Goal: Task Accomplishment & Management: Manage account settings

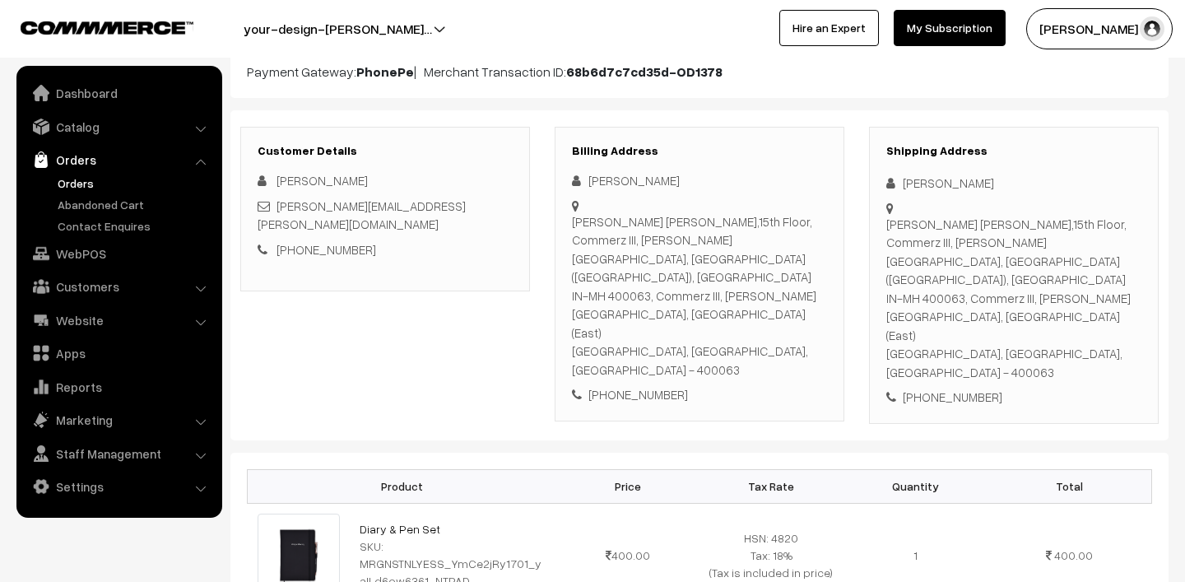
scroll to position [118, 0]
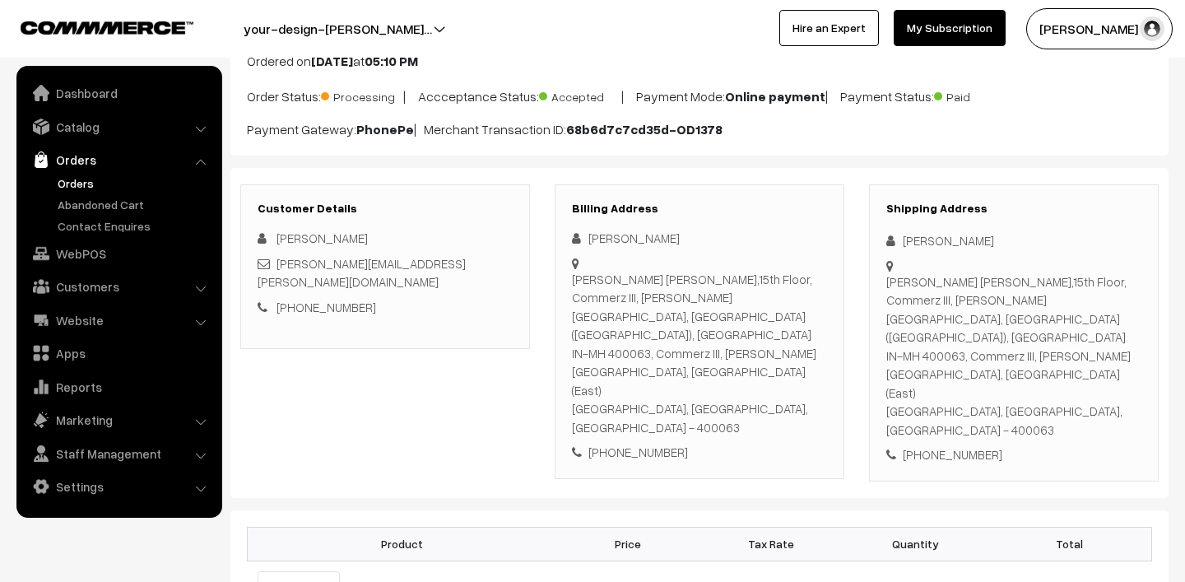
click at [71, 187] on link "Orders" at bounding box center [135, 183] width 163 height 17
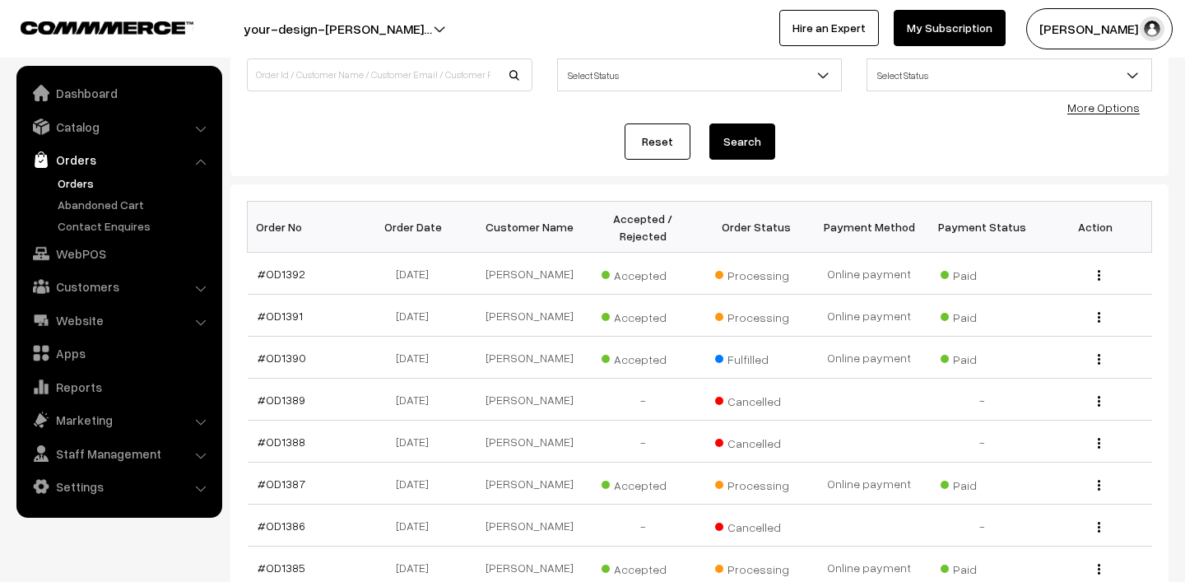
scroll to position [138, 0]
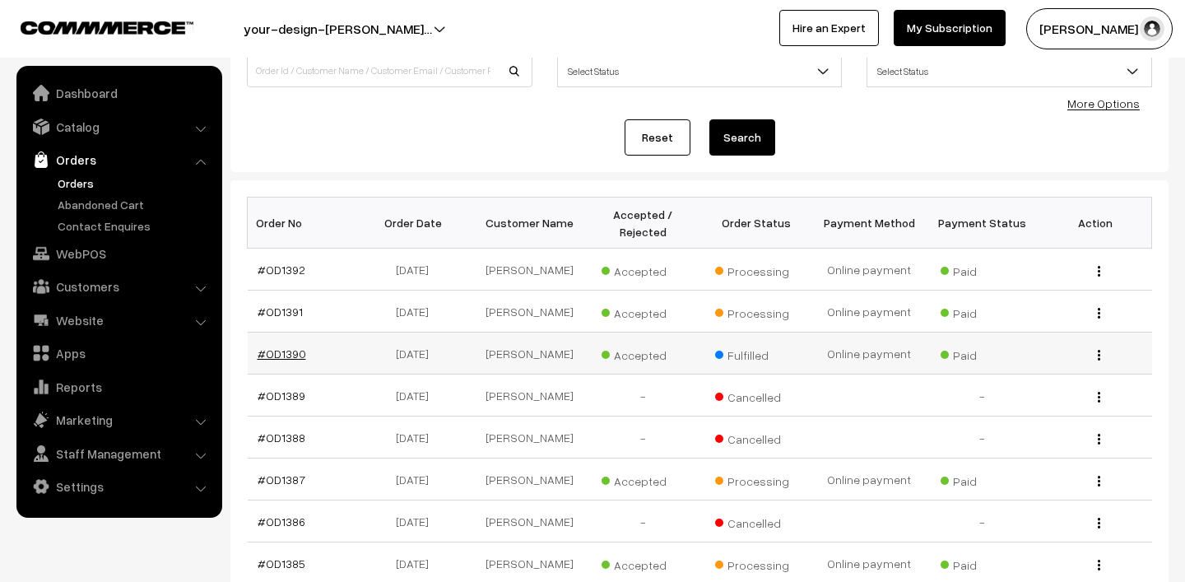
click at [286, 352] on link "#OD1390" at bounding box center [282, 354] width 49 height 14
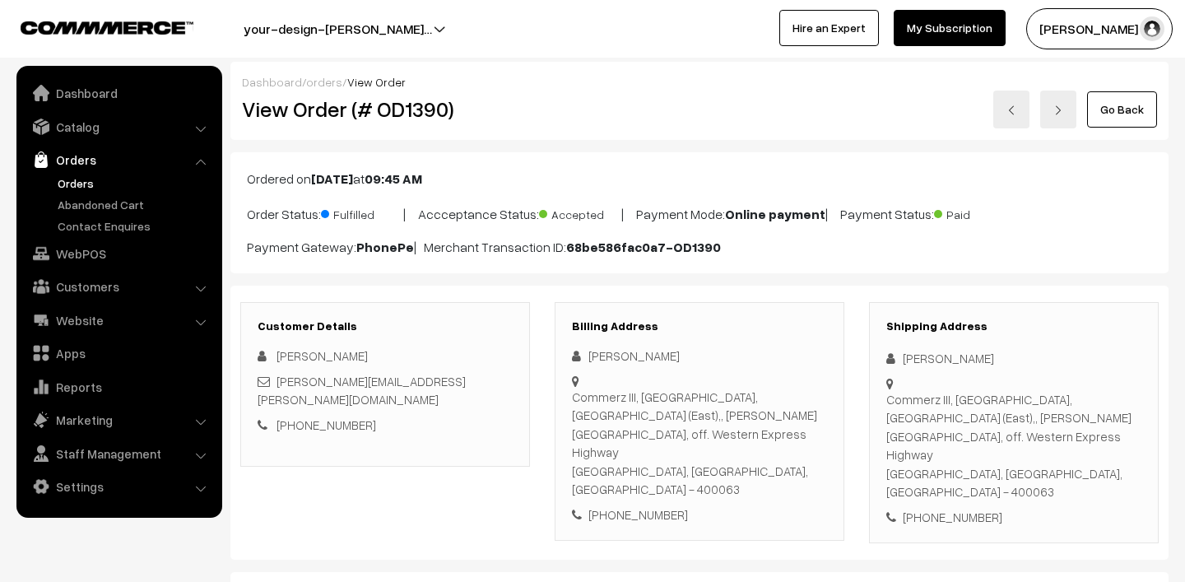
click at [86, 177] on link "Orders" at bounding box center [135, 183] width 163 height 17
